Goal: Task Accomplishment & Management: Manage account settings

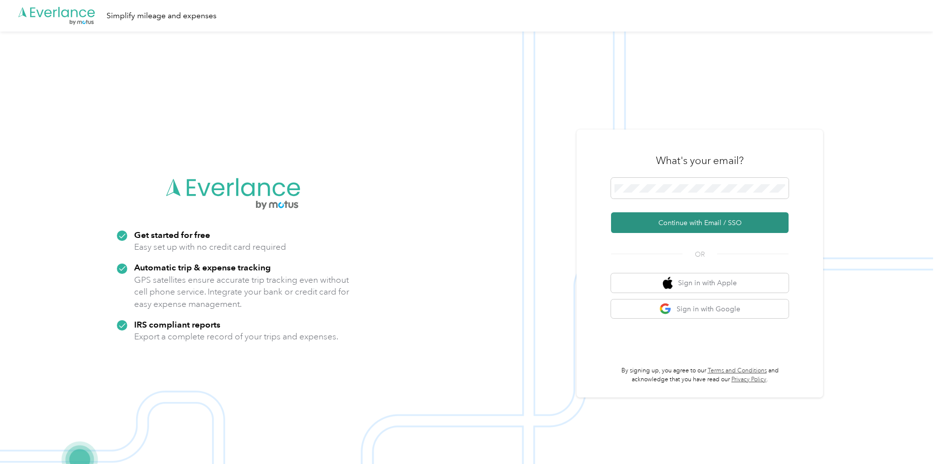
click at [689, 218] on button "Continue with Email / SSO" at bounding box center [699, 222] width 177 height 21
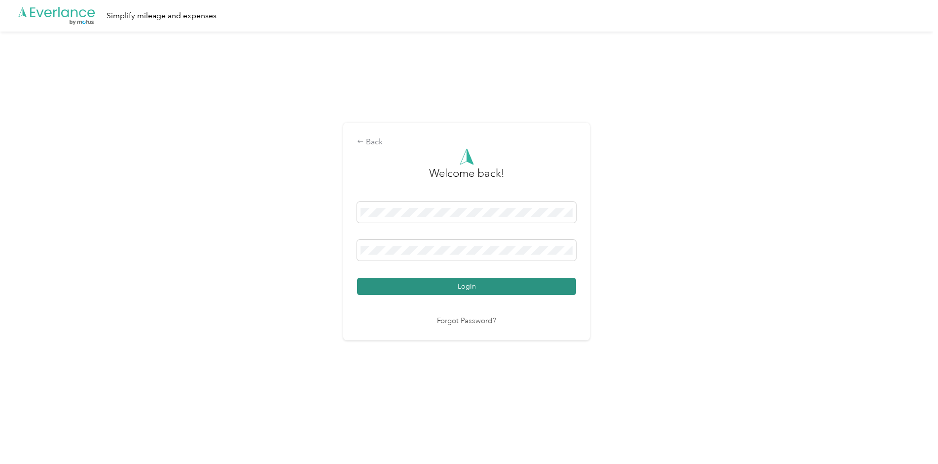
click at [420, 290] on button "Login" at bounding box center [466, 286] width 219 height 17
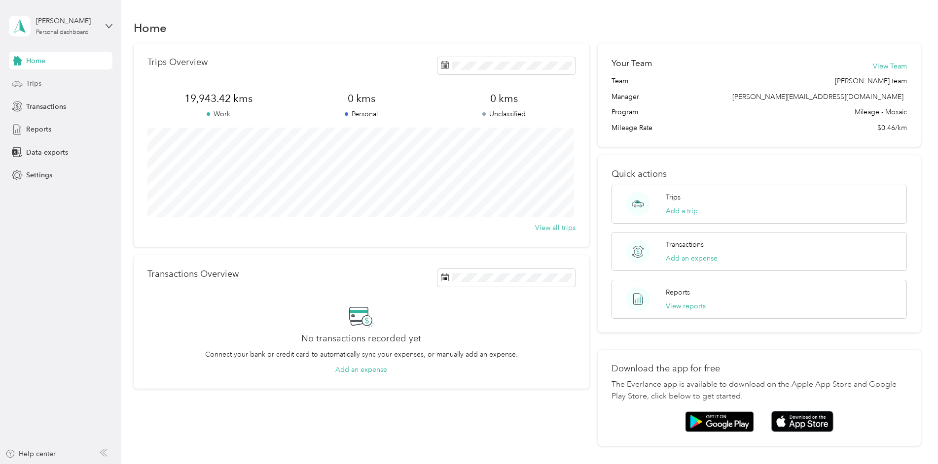
click at [36, 82] on span "Trips" at bounding box center [33, 83] width 15 height 10
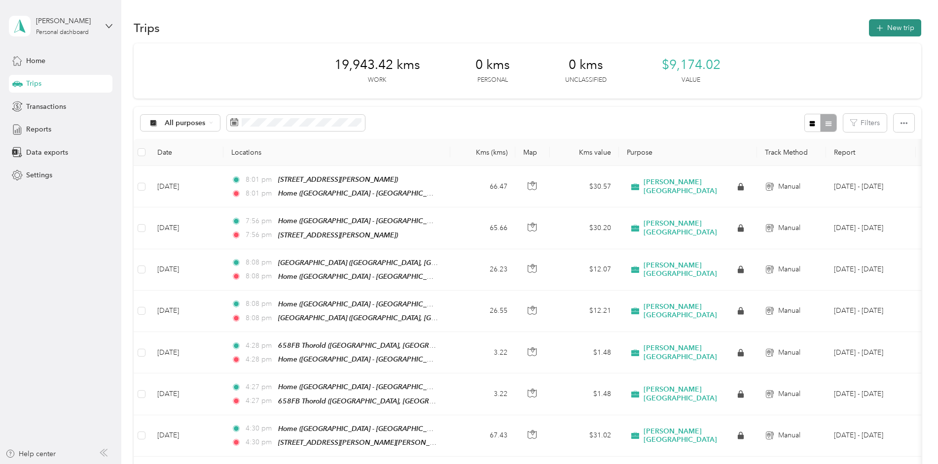
click at [885, 29] on button "New trip" at bounding box center [895, 27] width 52 height 17
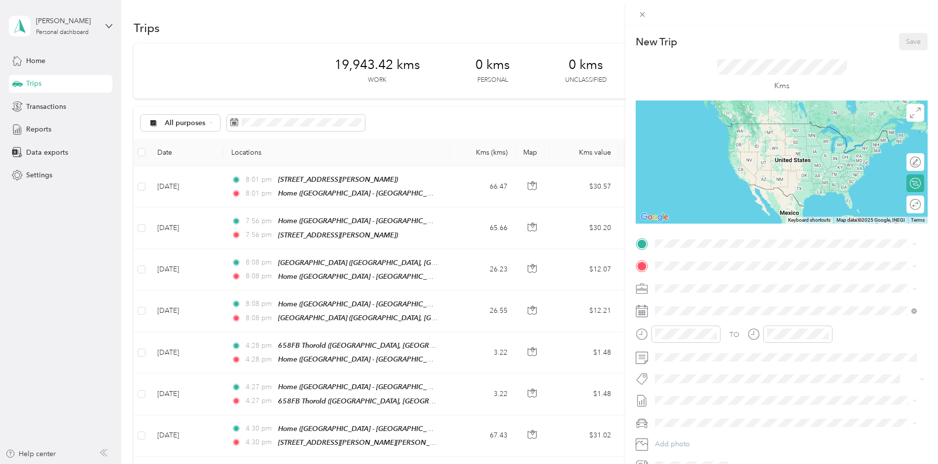
click at [679, 281] on strong "Home" at bounding box center [682, 280] width 19 height 9
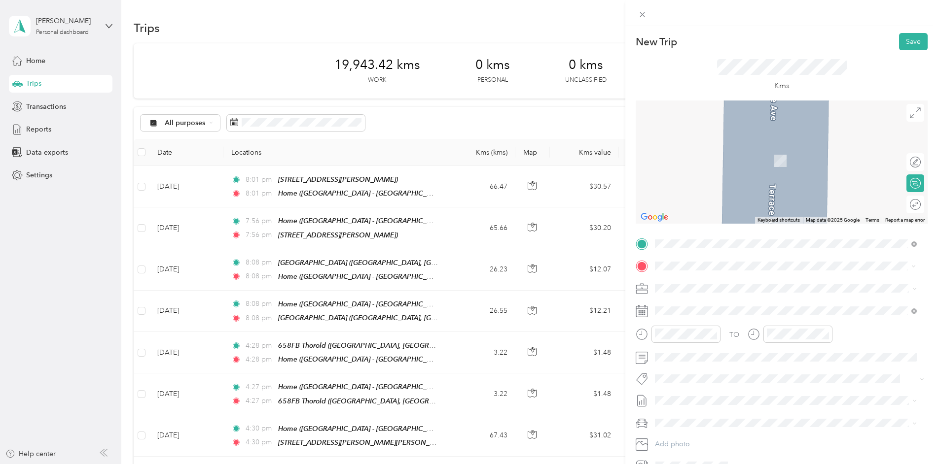
click at [719, 375] on span "[STREET_ADDRESS][PERSON_NAME][PERSON_NAME]" at bounding box center [759, 378] width 172 height 8
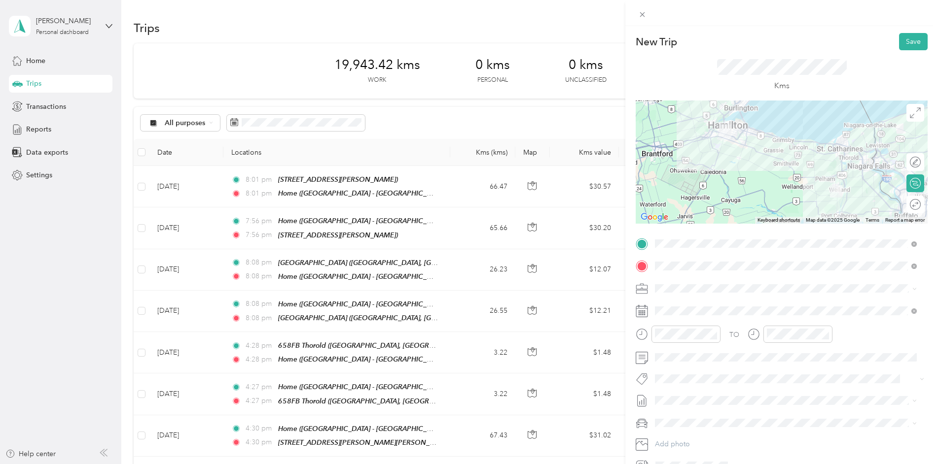
click at [679, 320] on li "Metro On" at bounding box center [785, 315] width 269 height 19
click at [903, 162] on div at bounding box center [910, 162] width 21 height 10
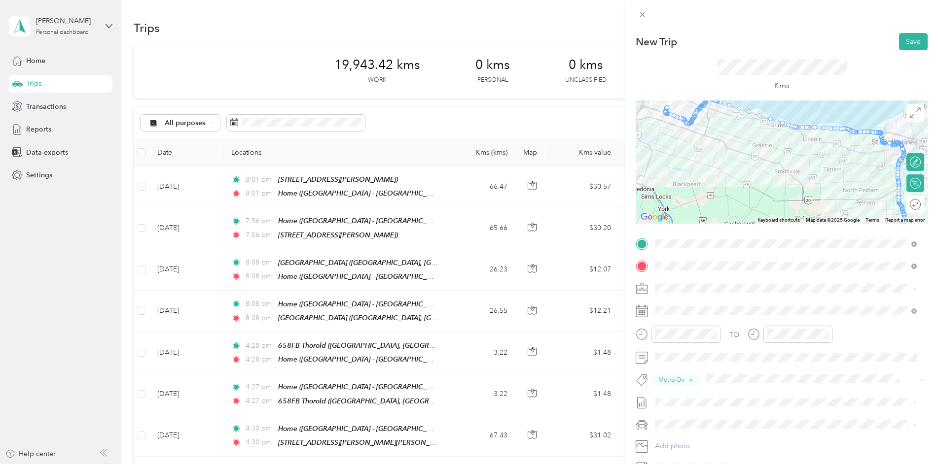
drag, startPoint x: 762, startPoint y: 150, endPoint x: 783, endPoint y: 182, distance: 38.4
click at [783, 182] on div at bounding box center [781, 162] width 292 height 123
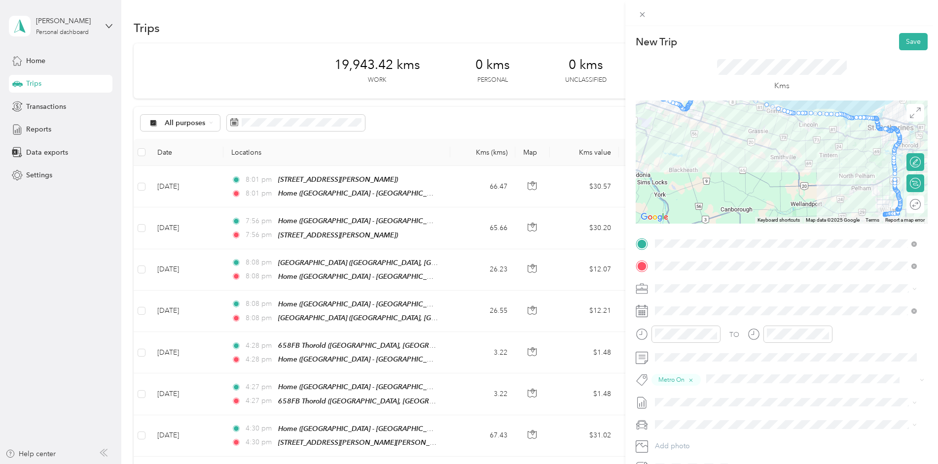
drag, startPoint x: 872, startPoint y: 212, endPoint x: 867, endPoint y: 197, distance: 16.1
click at [867, 197] on div at bounding box center [781, 162] width 292 height 123
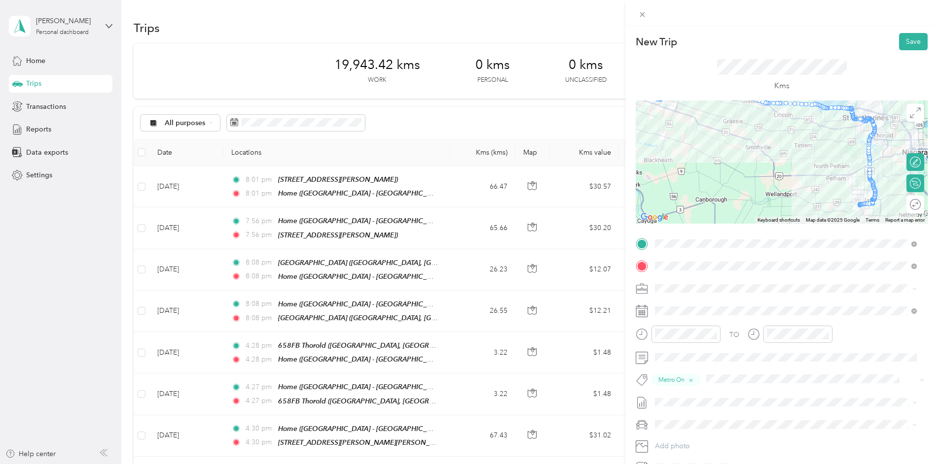
drag, startPoint x: 882, startPoint y: 214, endPoint x: 856, endPoint y: 204, distance: 28.1
click at [856, 204] on img at bounding box center [858, 204] width 12 height 12
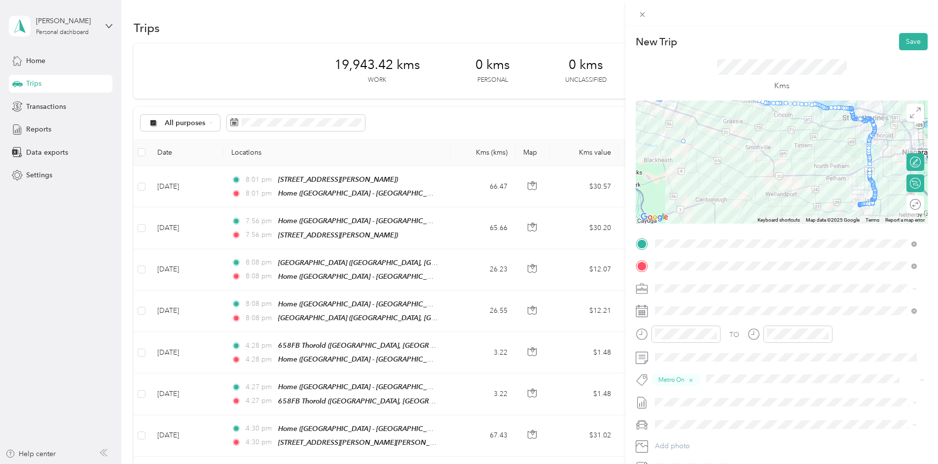
drag, startPoint x: 869, startPoint y: 205, endPoint x: 677, endPoint y: 144, distance: 200.8
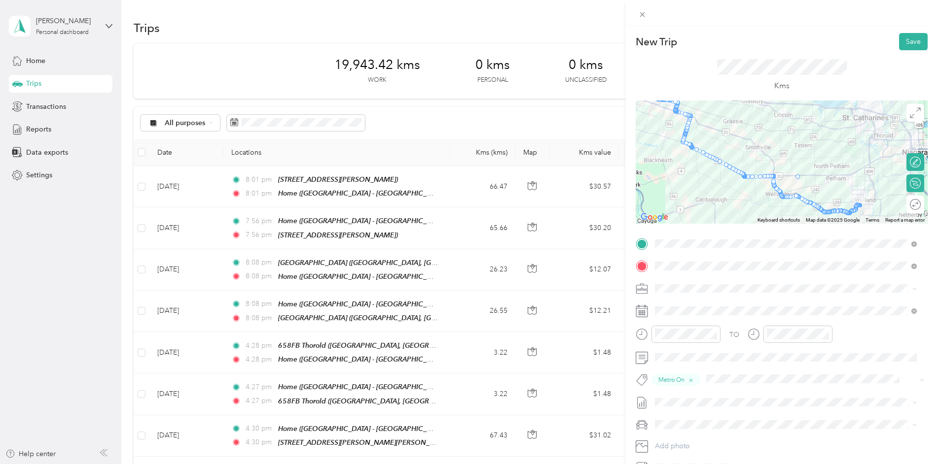
drag, startPoint x: 811, startPoint y: 205, endPoint x: 796, endPoint y: 176, distance: 32.9
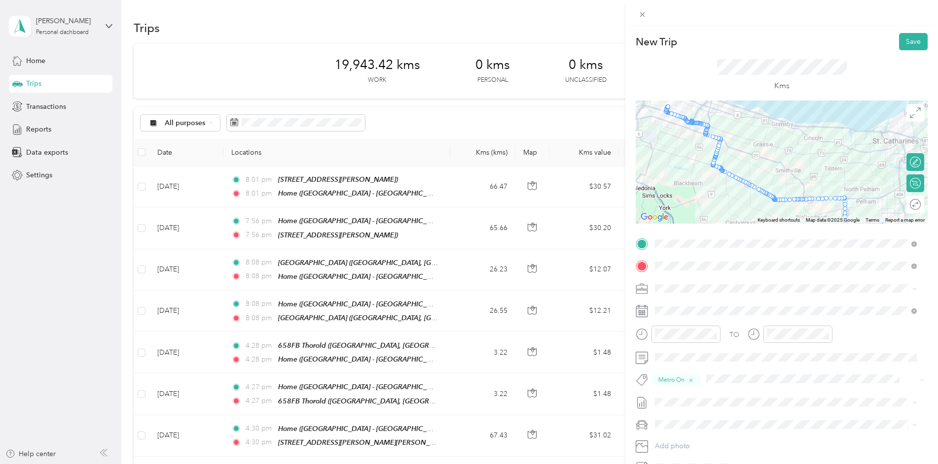
drag, startPoint x: 744, startPoint y: 211, endPoint x: 775, endPoint y: 235, distance: 39.0
click at [775, 235] on div "New Trip Save This trip cannot be edited because it is either under review, app…" at bounding box center [781, 254] width 292 height 443
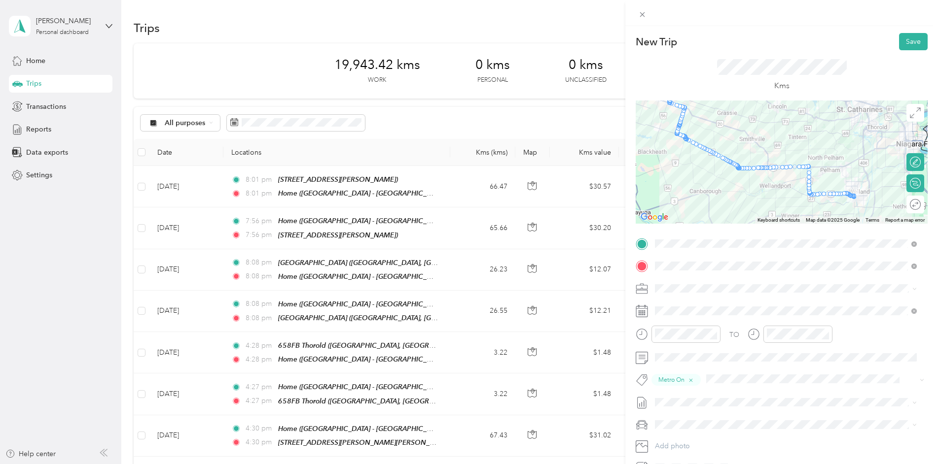
drag, startPoint x: 703, startPoint y: 210, endPoint x: 667, endPoint y: 177, distance: 48.9
click at [667, 177] on div at bounding box center [781, 162] width 292 height 123
click at [908, 41] on button "Save" at bounding box center [913, 41] width 29 height 17
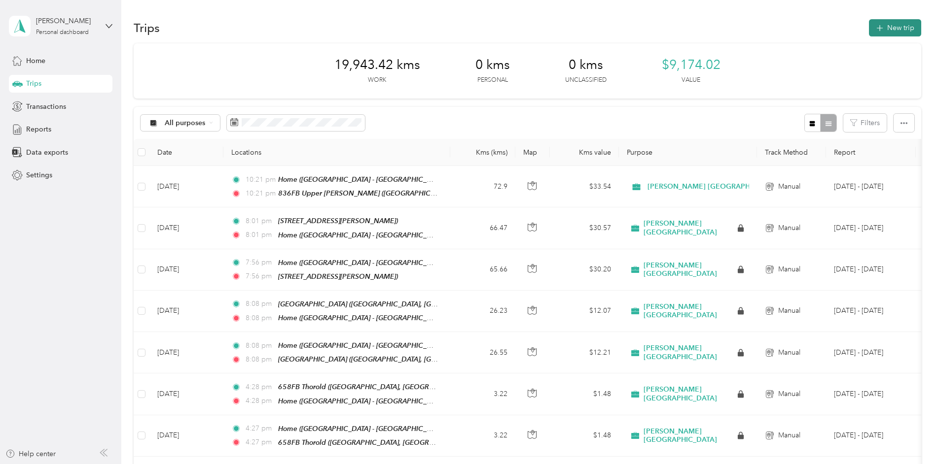
click at [889, 30] on button "New trip" at bounding box center [895, 27] width 52 height 17
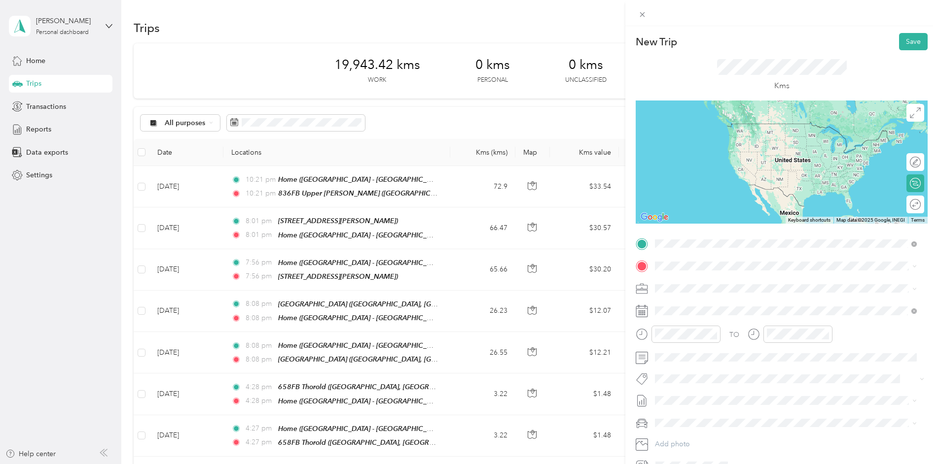
click at [690, 281] on strong "836FB Upper [PERSON_NAME]" at bounding box center [725, 283] width 104 height 9
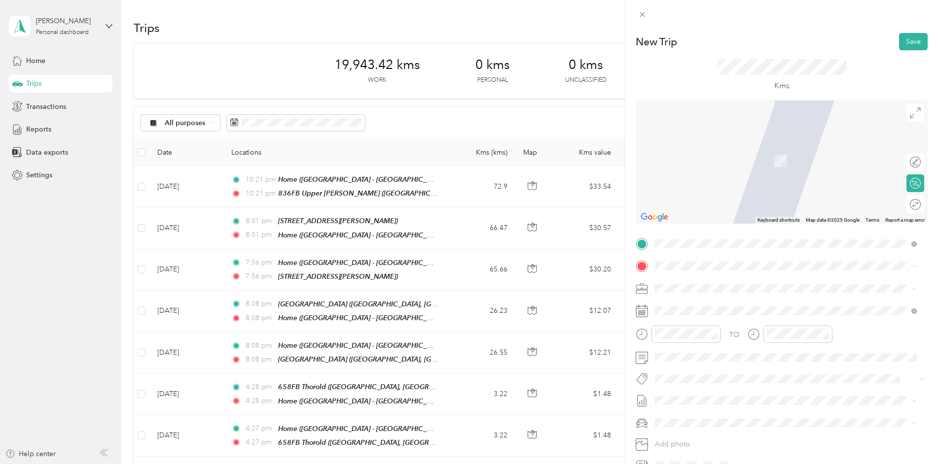
click at [676, 312] on div "[STREET_ADDRESS]" at bounding box center [704, 309] width 63 height 21
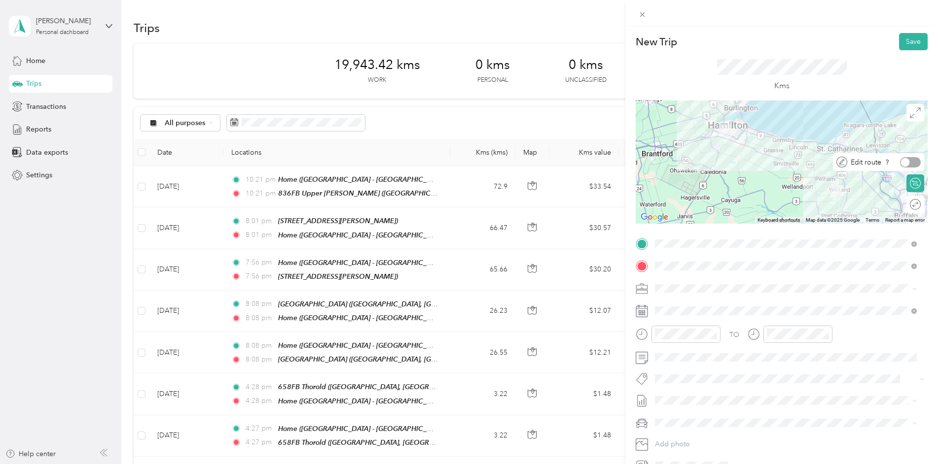
click at [907, 162] on div at bounding box center [910, 162] width 21 height 10
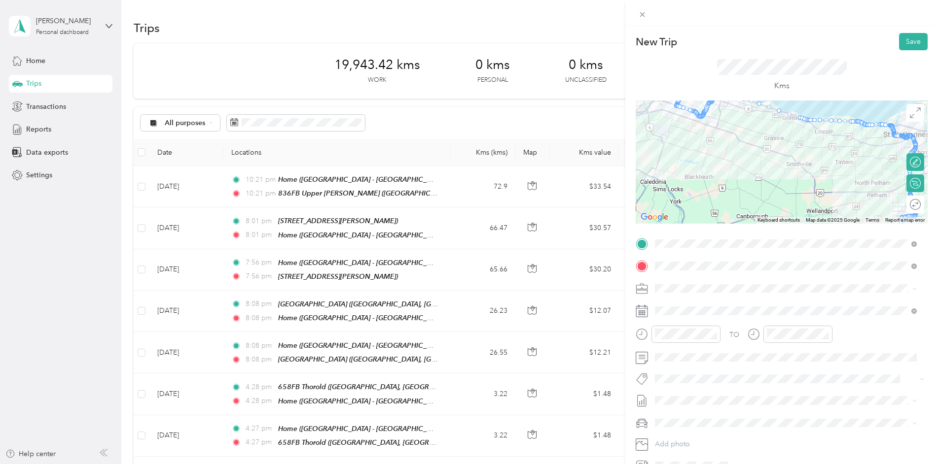
drag, startPoint x: 740, startPoint y: 156, endPoint x: 741, endPoint y: 199, distance: 42.4
click at [741, 199] on div at bounding box center [781, 162] width 292 height 123
drag, startPoint x: 686, startPoint y: 112, endPoint x: 727, endPoint y: 141, distance: 50.2
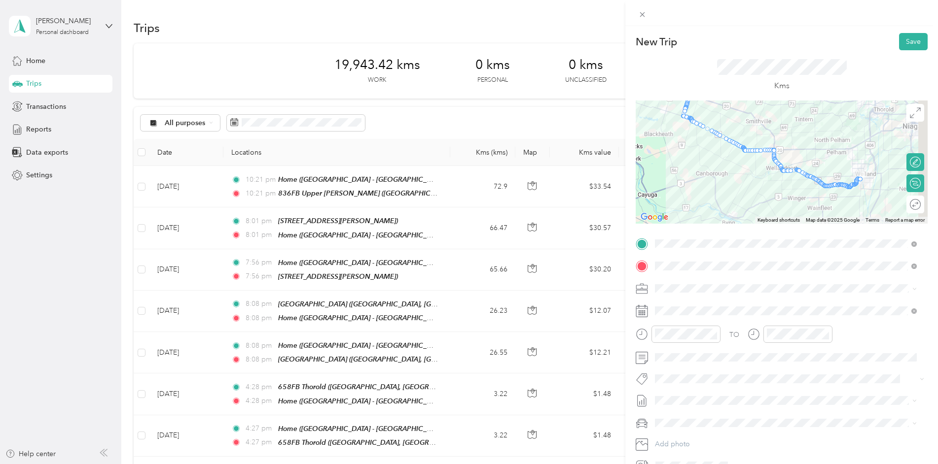
drag, startPoint x: 726, startPoint y: 208, endPoint x: 684, endPoint y: 163, distance: 61.4
click at [684, 163] on div at bounding box center [781, 162] width 292 height 123
drag, startPoint x: 769, startPoint y: 149, endPoint x: 812, endPoint y: 157, distance: 43.5
click at [680, 317] on span "Metro On" at bounding box center [678, 319] width 26 height 9
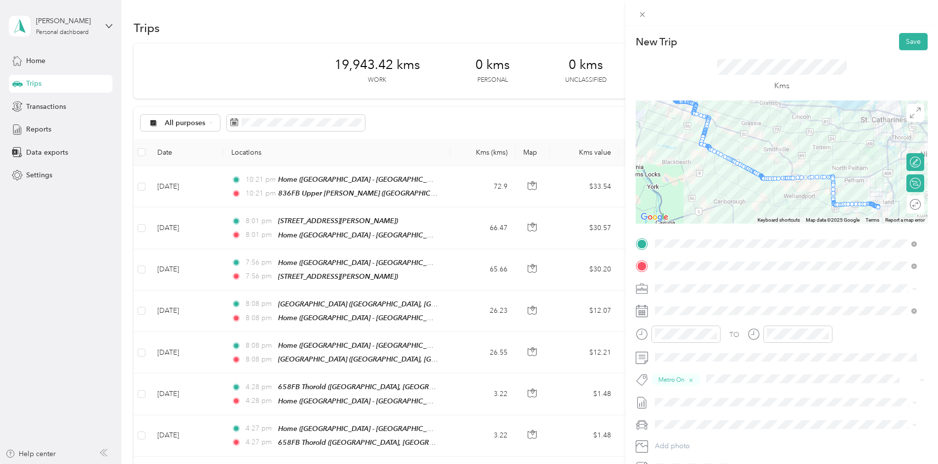
drag, startPoint x: 763, startPoint y: 200, endPoint x: 782, endPoint y: 230, distance: 35.7
click at [782, 230] on div "New Trip Save This trip cannot be edited because it is either under review, app…" at bounding box center [781, 254] width 292 height 443
click at [908, 36] on button "Save" at bounding box center [913, 41] width 29 height 17
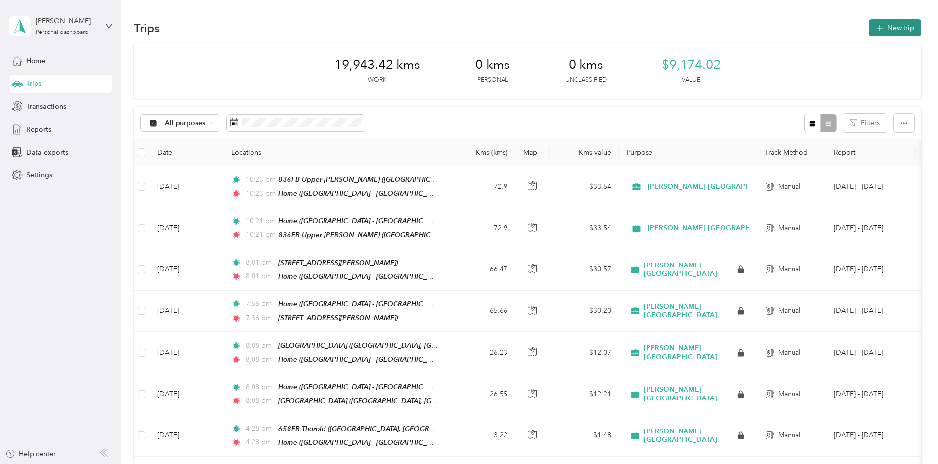
click at [900, 24] on button "New trip" at bounding box center [895, 27] width 52 height 17
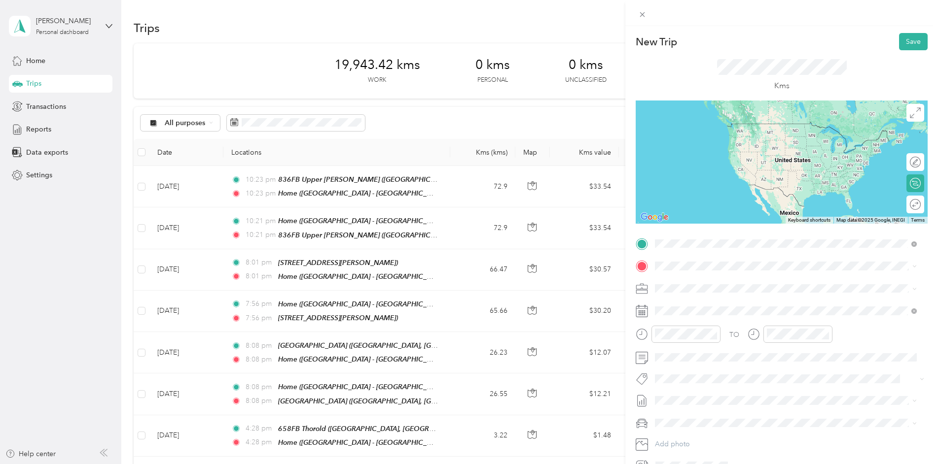
click at [692, 286] on div "[STREET_ADDRESS][PERSON_NAME][PERSON_NAME][PERSON_NAME]" at bounding box center [759, 289] width 172 height 21
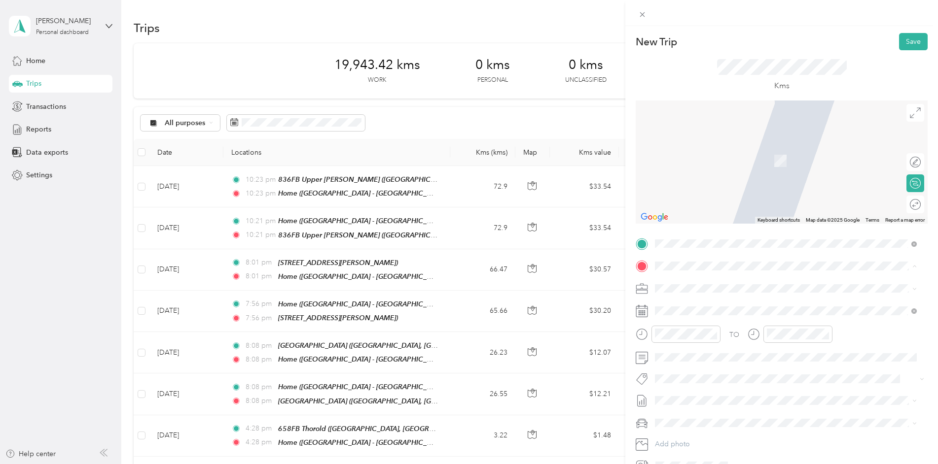
click at [681, 308] on div "[STREET_ADDRESS]" at bounding box center [704, 311] width 63 height 21
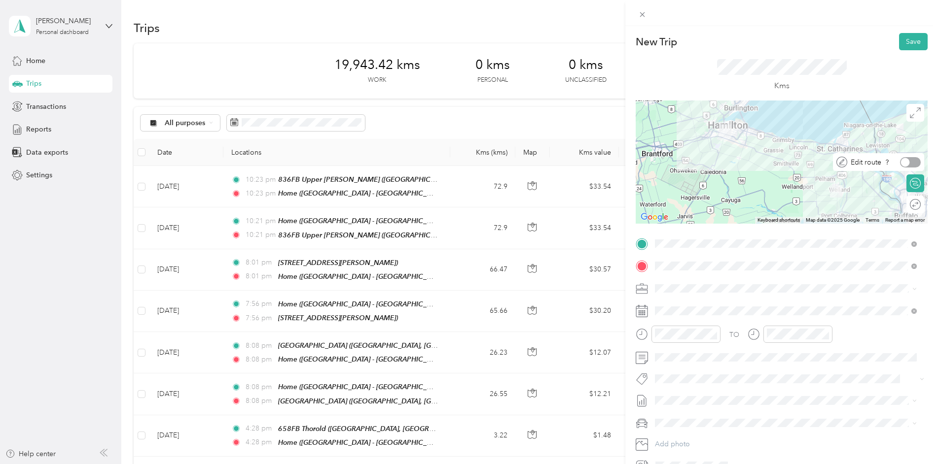
click at [904, 163] on div at bounding box center [910, 162] width 21 height 10
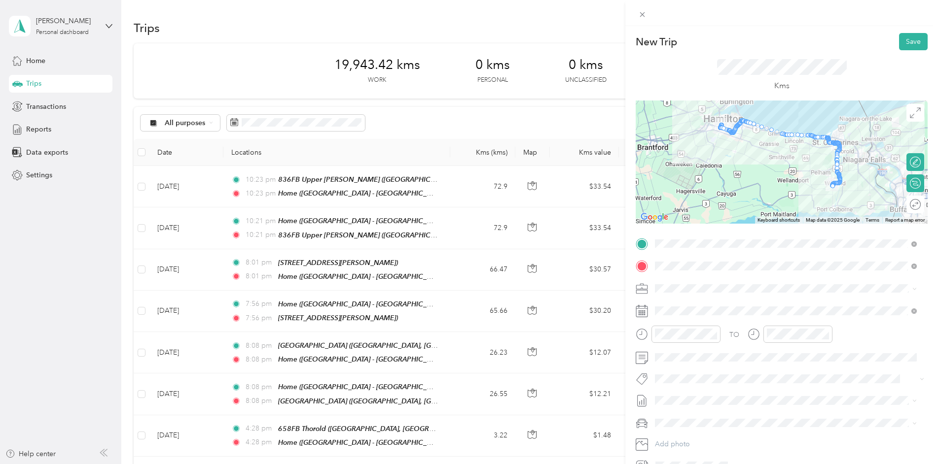
drag, startPoint x: 834, startPoint y: 192, endPoint x: 829, endPoint y: 185, distance: 8.6
click at [829, 185] on img at bounding box center [831, 185] width 12 height 12
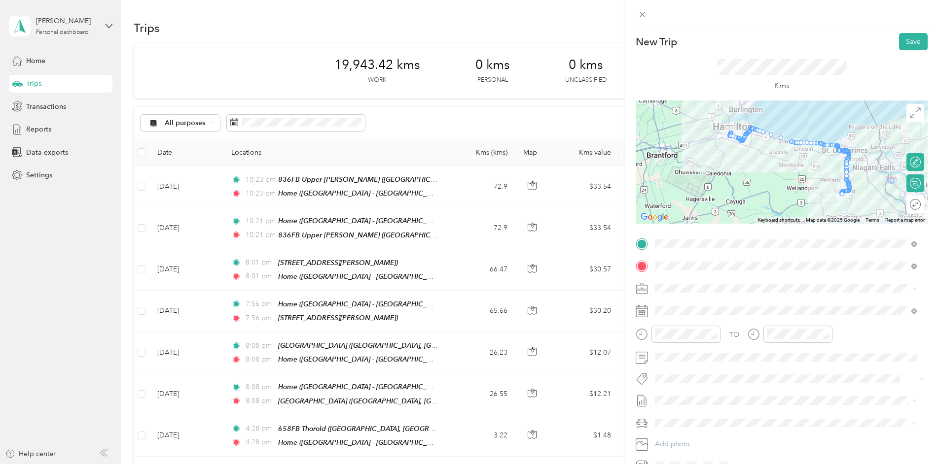
drag, startPoint x: 829, startPoint y: 185, endPoint x: 838, endPoint y: 193, distance: 11.2
click at [838, 193] on img at bounding box center [841, 193] width 12 height 12
drag, startPoint x: 846, startPoint y: 186, endPoint x: 814, endPoint y: 169, distance: 35.5
click at [646, 13] on icon at bounding box center [642, 14] width 8 height 8
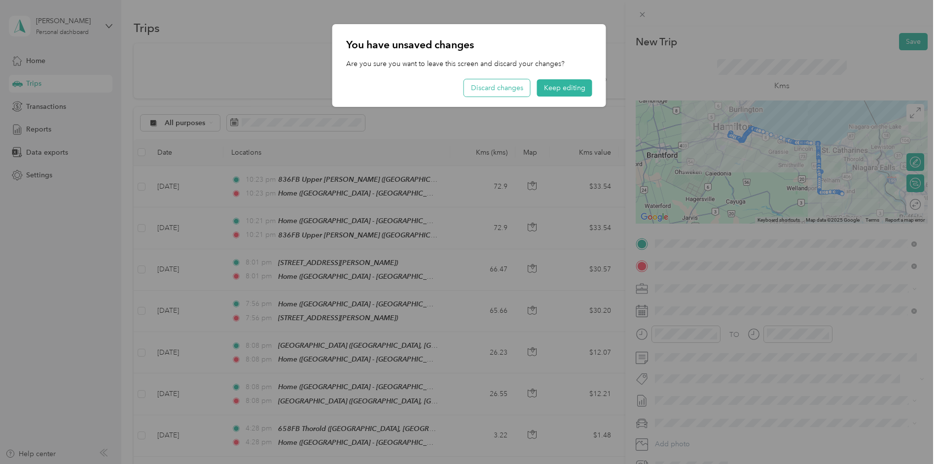
click at [516, 86] on button "Discard changes" at bounding box center [497, 87] width 66 height 17
